Goal: Navigation & Orientation: Find specific page/section

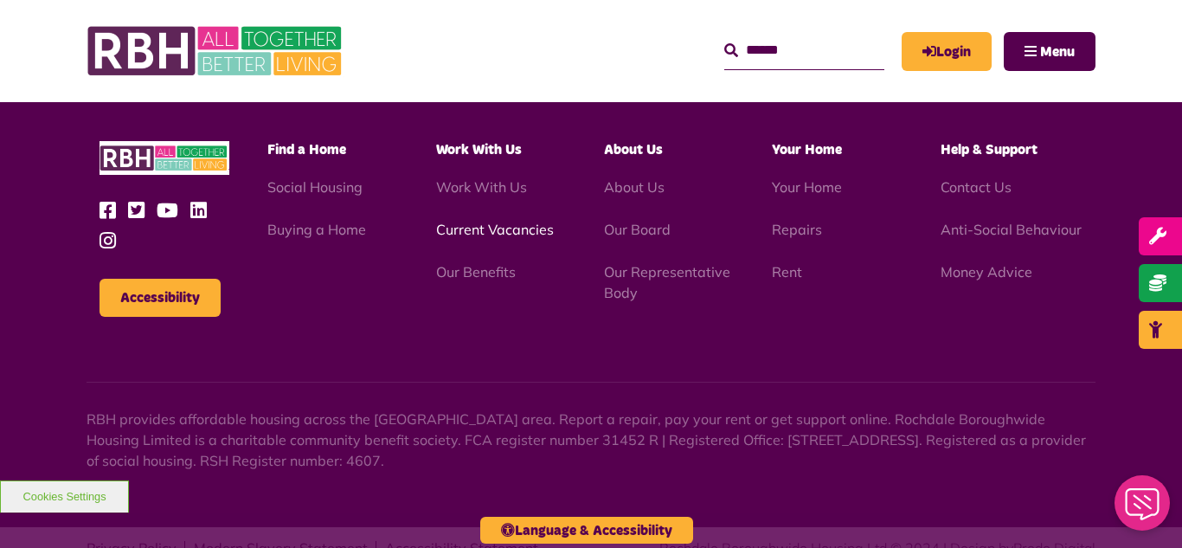
scroll to position [5024, 0]
click at [469, 221] on link "Current Vacancies" at bounding box center [495, 229] width 118 height 17
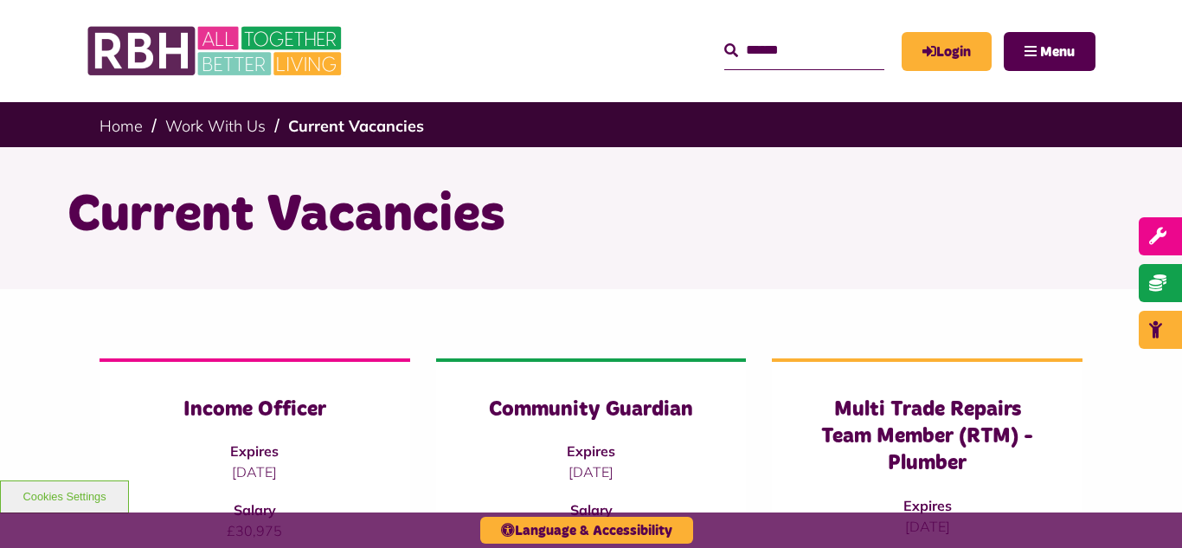
click at [0, 259] on div "Current Vacancies" at bounding box center [591, 218] width 1182 height 142
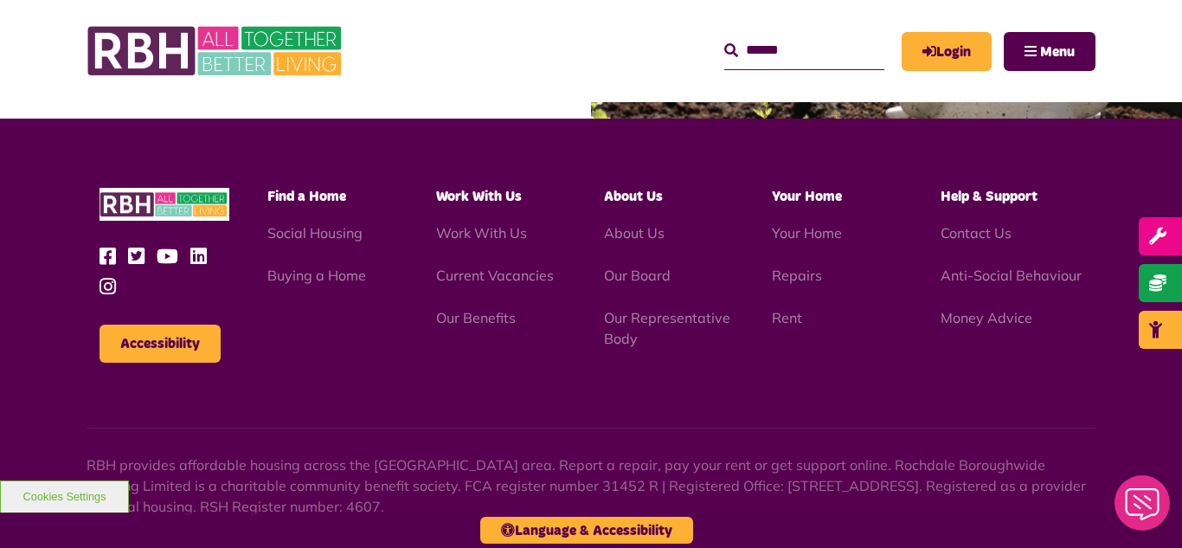
scroll to position [2804, 0]
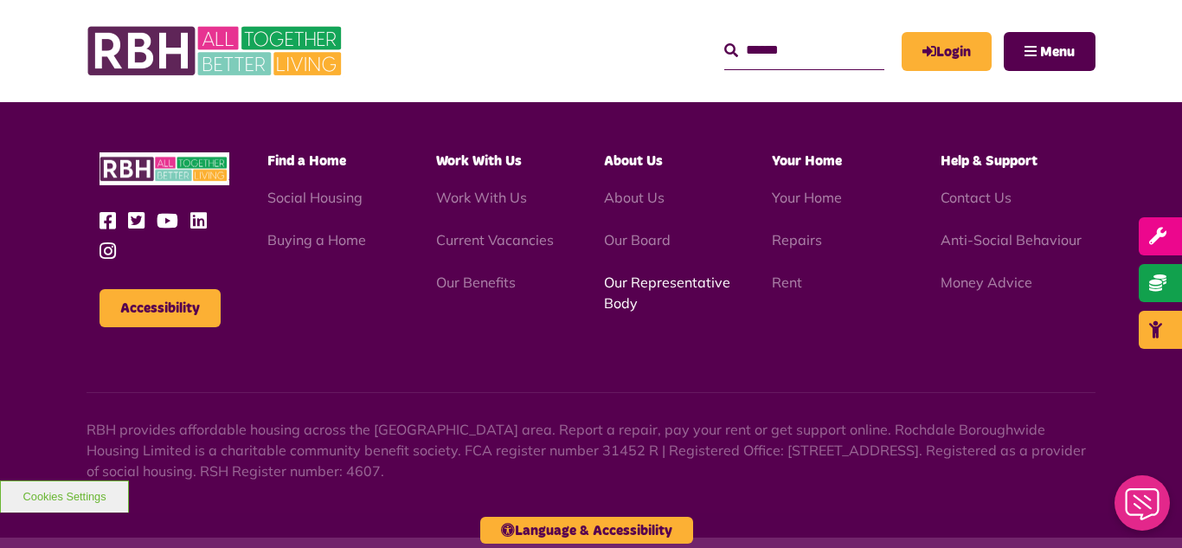
click at [658, 282] on link "Our Representative Body" at bounding box center [667, 292] width 126 height 38
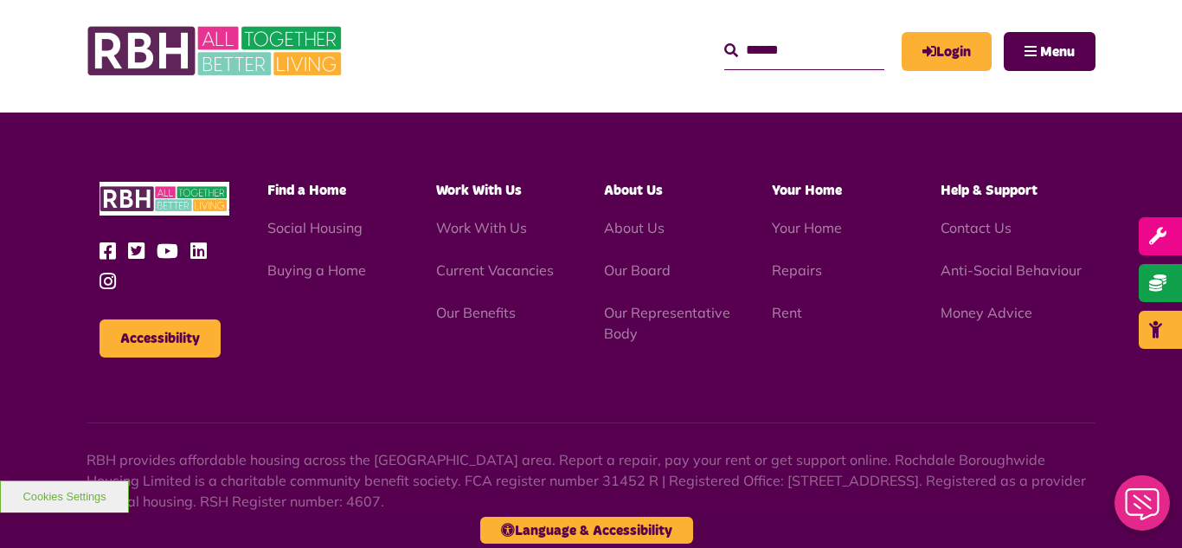
scroll to position [4984, 0]
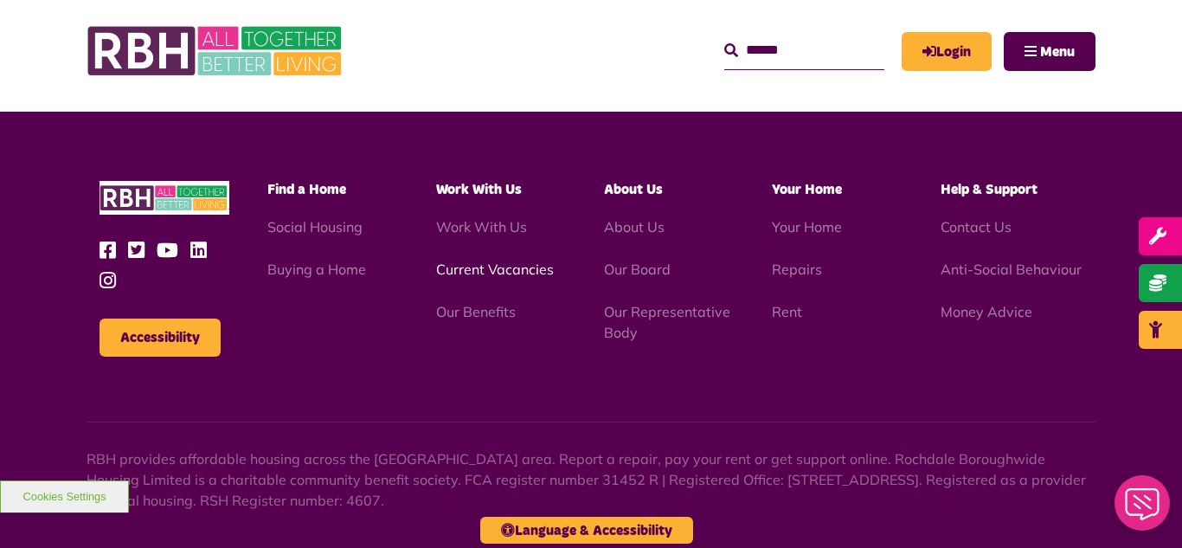
click at [489, 260] on link "Current Vacancies" at bounding box center [495, 268] width 118 height 17
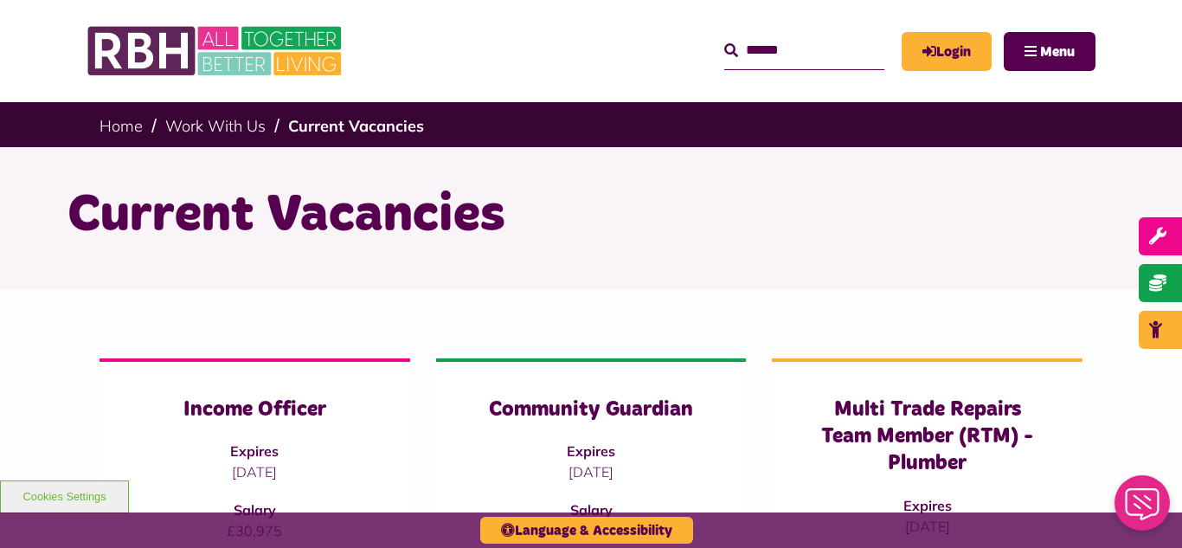
click at [41, 276] on div "Current Vacancies" at bounding box center [591, 218] width 1182 height 142
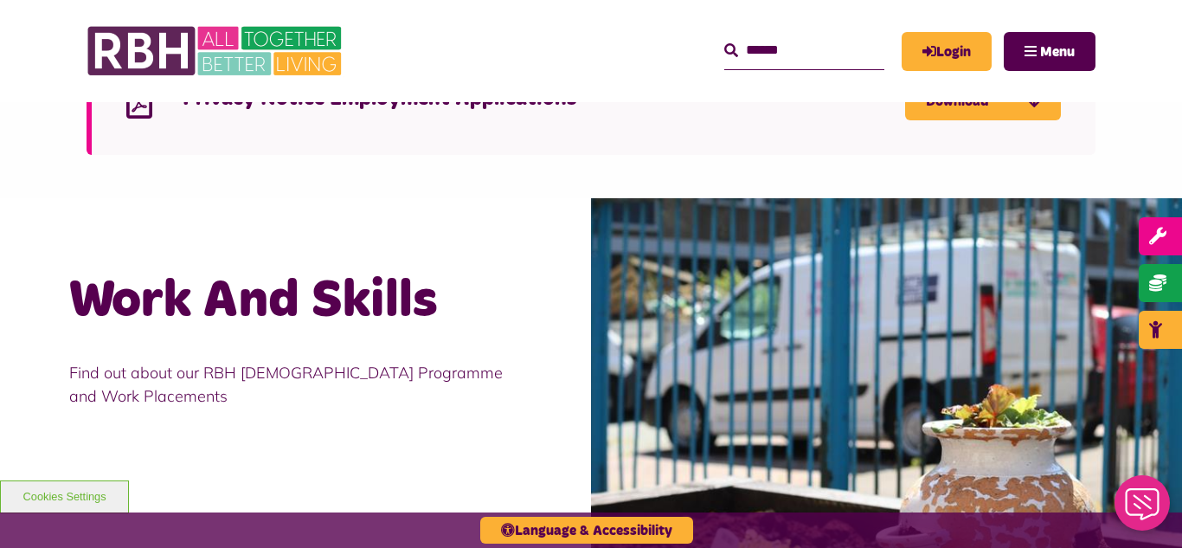
scroll to position [2319, 0]
